Goal: Register for event/course

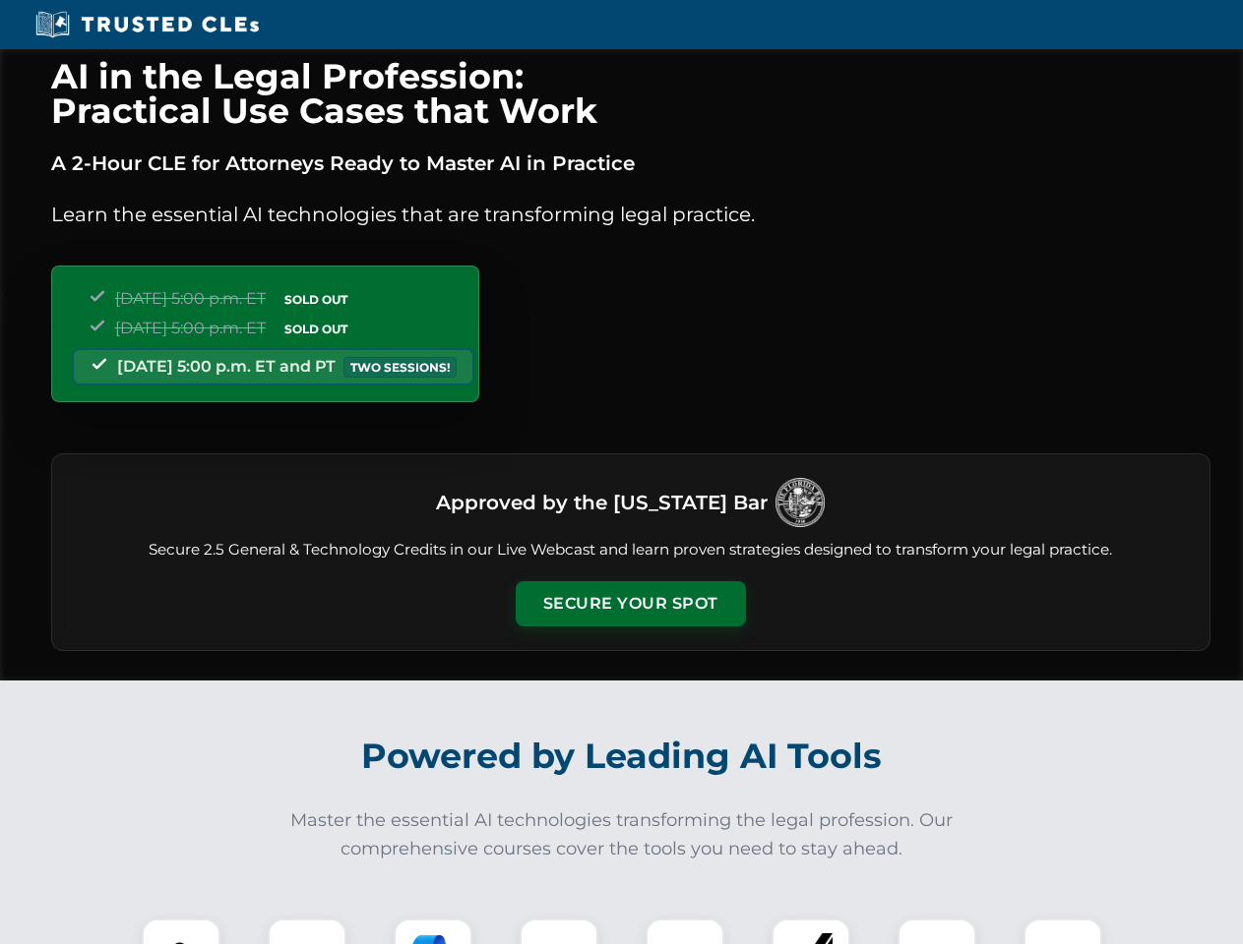
click at [630, 604] on button "Secure Your Spot" at bounding box center [631, 603] width 230 height 45
click at [181, 932] on img at bounding box center [180, 958] width 57 height 57
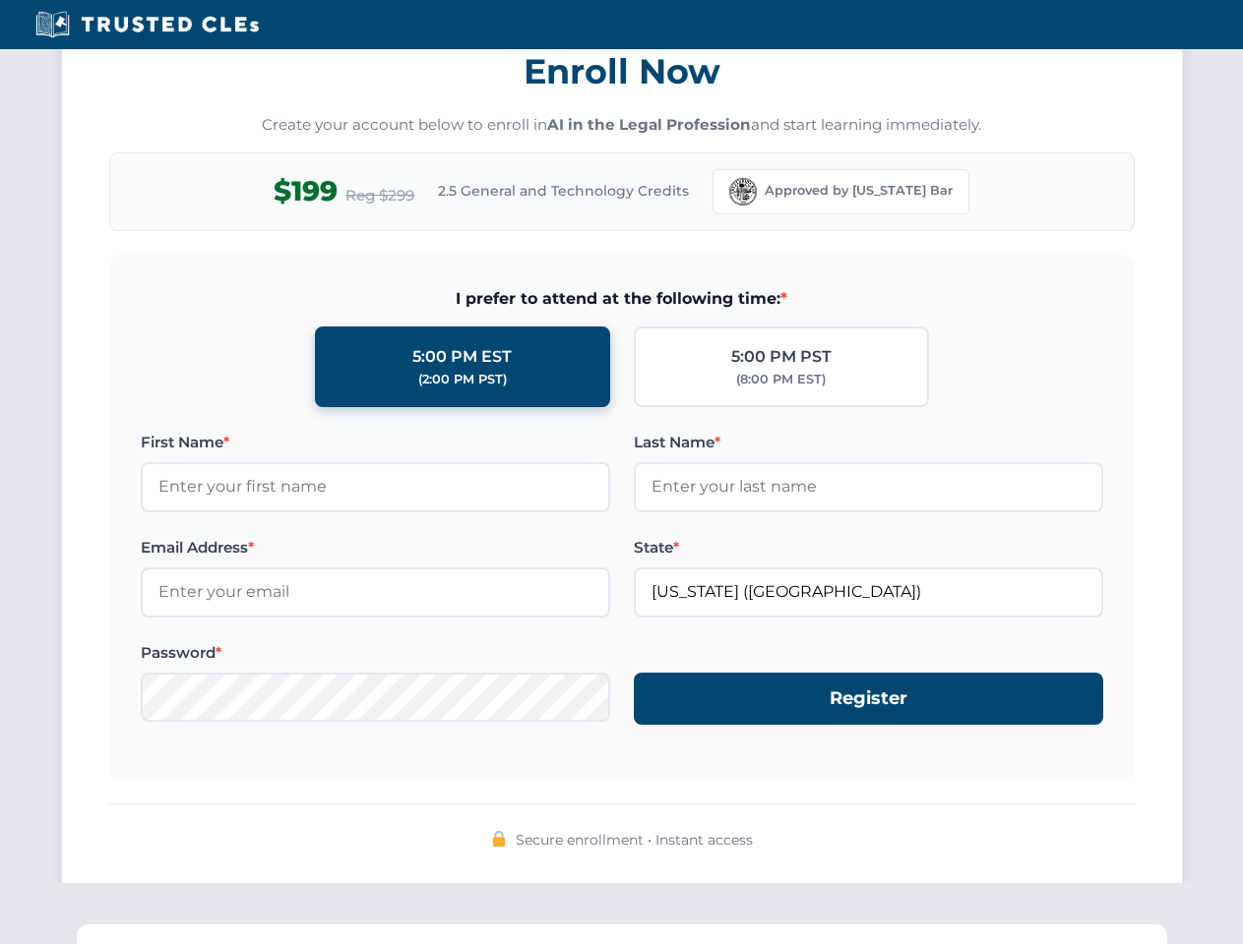
scroll to position [1931, 0]
